Goal: Transaction & Acquisition: Purchase product/service

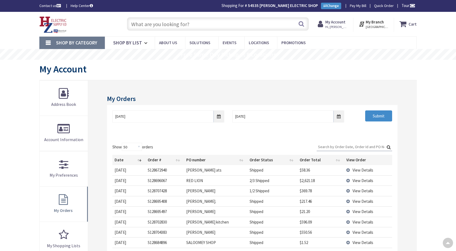
select select "50"
click at [77, 42] on span "Shop By Category" at bounding box center [76, 43] width 41 height 6
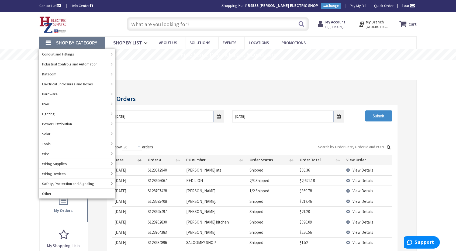
click at [95, 26] on div "Toggle Nav" at bounding box center [77, 24] width 85 height 18
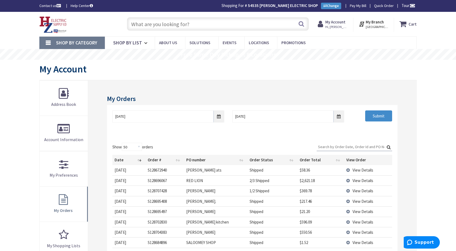
click at [57, 23] on img at bounding box center [52, 24] width 27 height 17
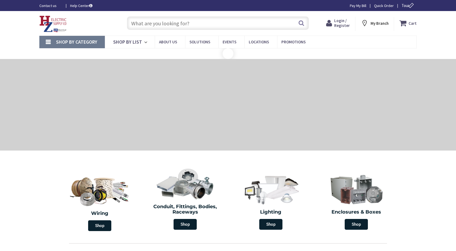
click at [142, 25] on input "text" at bounding box center [218, 22] width 182 height 13
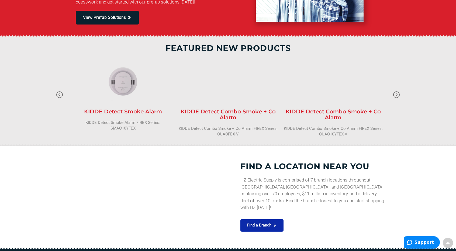
scroll to position [485, 0]
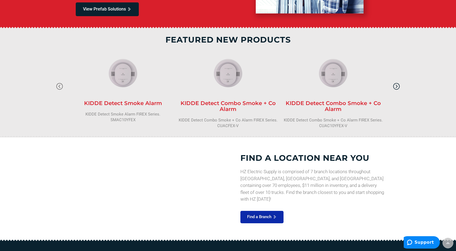
click at [396, 86] on icon "button" at bounding box center [396, 86] width 8 height 8
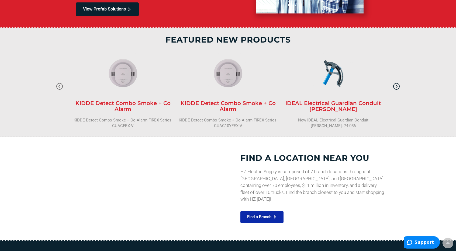
click at [396, 86] on icon "button" at bounding box center [396, 86] width 8 height 8
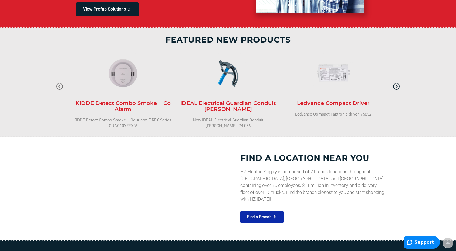
click at [396, 86] on icon "button" at bounding box center [396, 86] width 8 height 8
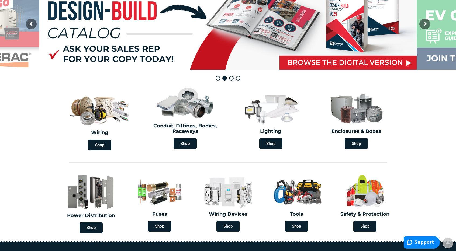
scroll to position [0, 0]
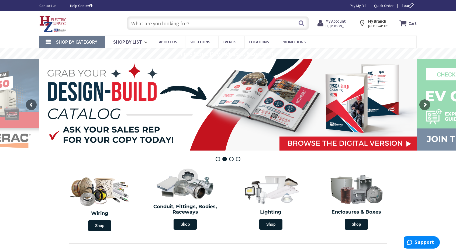
click at [153, 22] on input "text" at bounding box center [218, 22] width 182 height 13
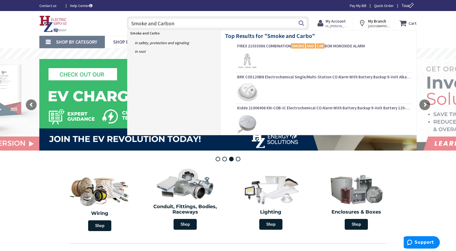
type input "Smoke and Carbon"
